Goal: Task Accomplishment & Management: Complete application form

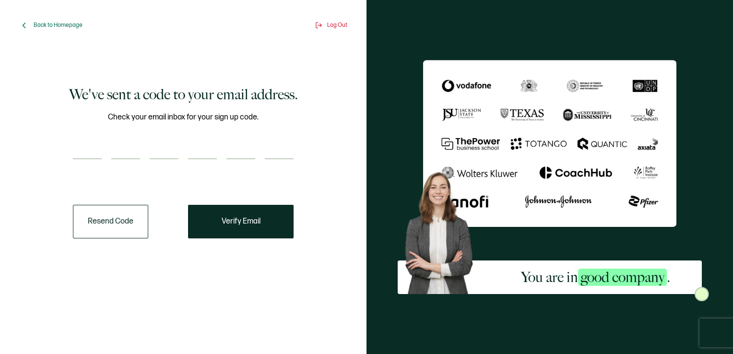
click at [80, 149] on input "number" at bounding box center [87, 149] width 29 height 19
type input "3"
type input "4"
type input "6"
type input "5"
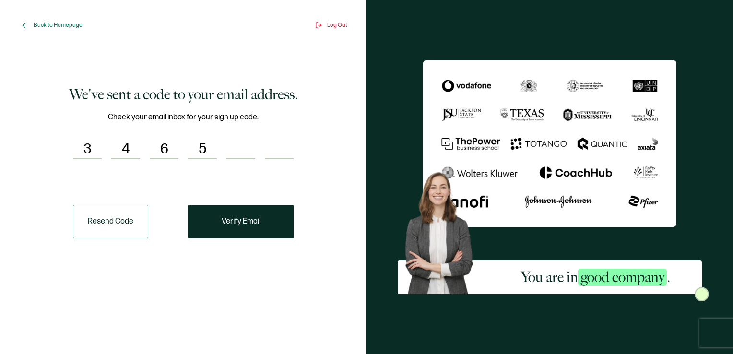
type input "7"
